Goal: Task Accomplishment & Management: Manage account settings

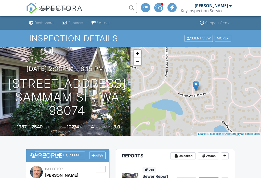
click at [243, 101] on div "+ − Leaflet | © MapTiler © OpenStreetMap contributors" at bounding box center [195, 91] width 130 height 89
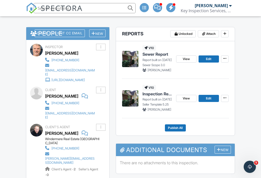
click at [185, 59] on span "View" at bounding box center [186, 59] width 7 height 5
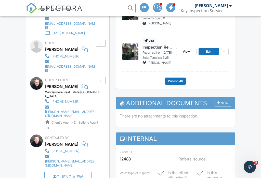
click at [176, 79] on span "Publish All" at bounding box center [175, 81] width 15 height 5
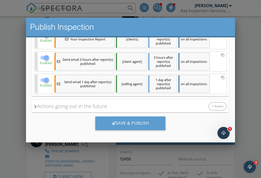
scroll to position [124, 0]
click at [130, 124] on div "Save & Publish" at bounding box center [130, 124] width 70 height 14
